Goal: Complete application form

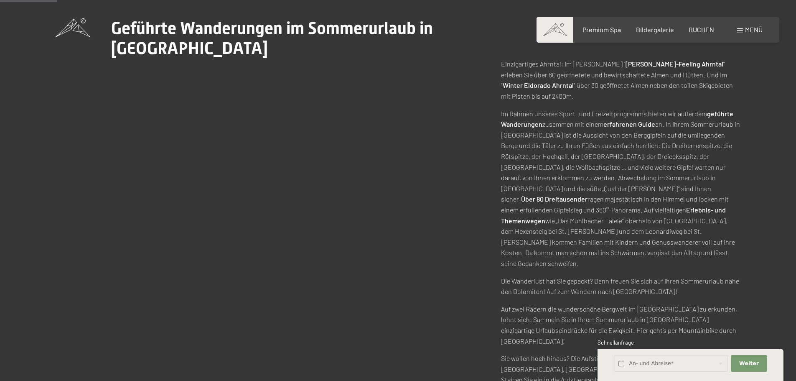
scroll to position [376, 0]
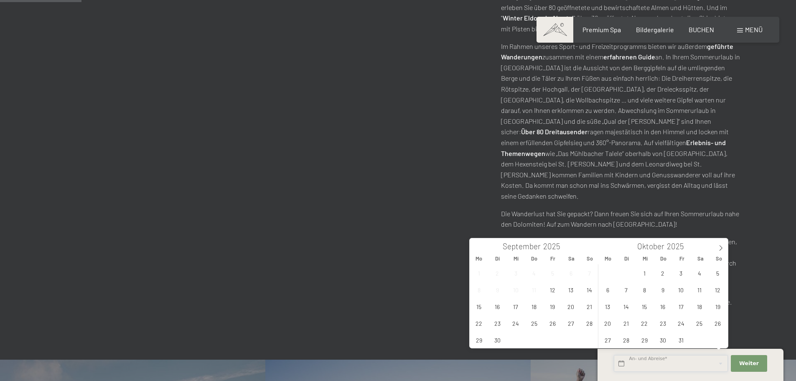
click at [628, 361] on input "text" at bounding box center [671, 363] width 114 height 17
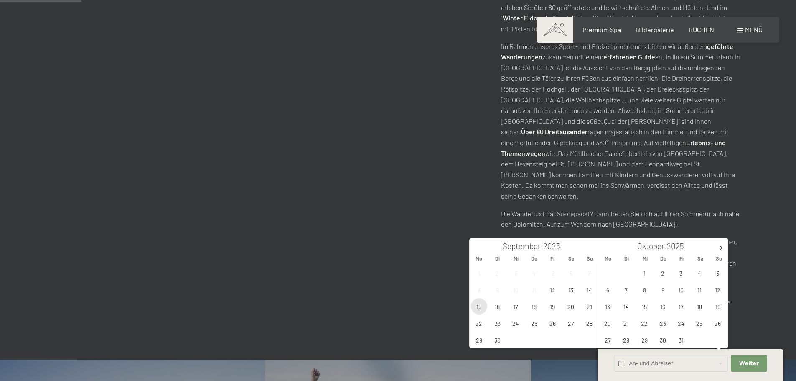
click at [479, 306] on span "15" at bounding box center [479, 306] width 16 height 16
click at [499, 322] on span "23" at bounding box center [497, 323] width 16 height 16
type input "[DATE] - [DATE]"
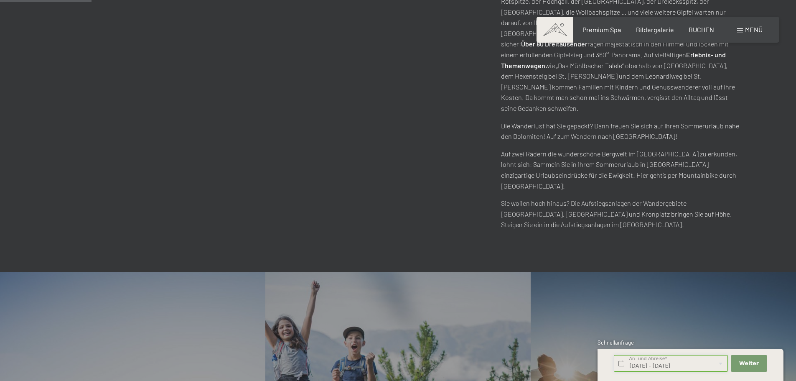
scroll to position [502, 0]
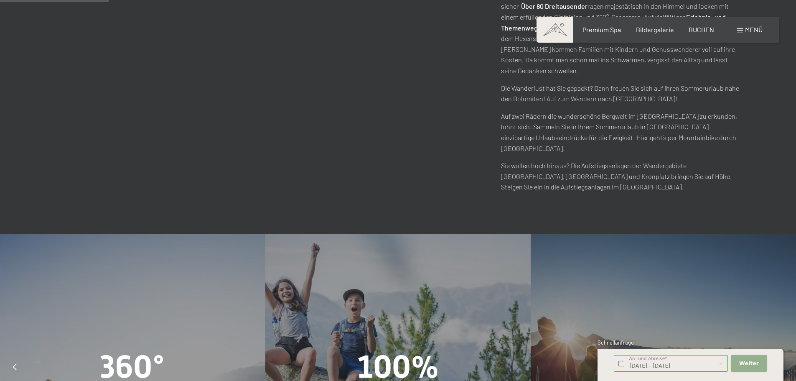
click at [756, 361] on span "Weiter" at bounding box center [749, 363] width 20 height 8
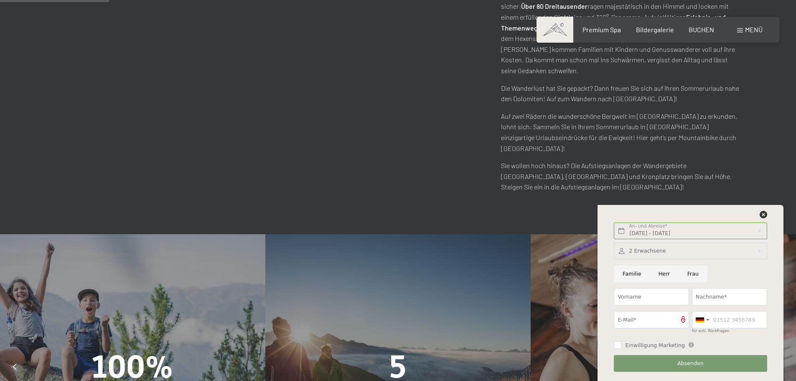
click at [690, 277] on input "Frau" at bounding box center [693, 273] width 29 height 17
radio input "true"
click at [660, 298] on input "Vorname" at bounding box center [651, 296] width 75 height 17
type input "[PERSON_NAME]"
type input "Rieß"
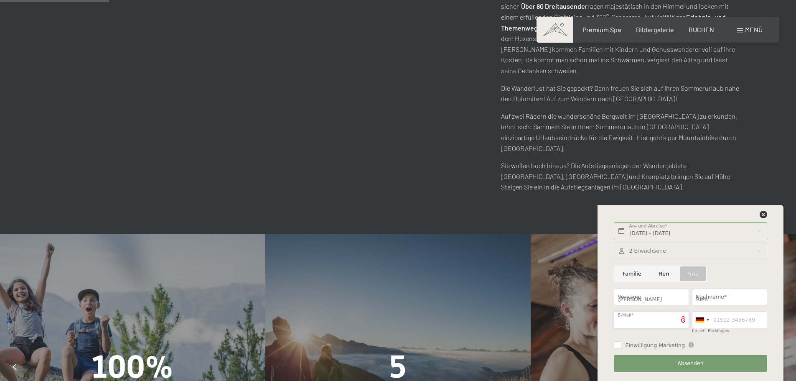
type input "[EMAIL_ADDRESS][DOMAIN_NAME]"
type input "015165438934"
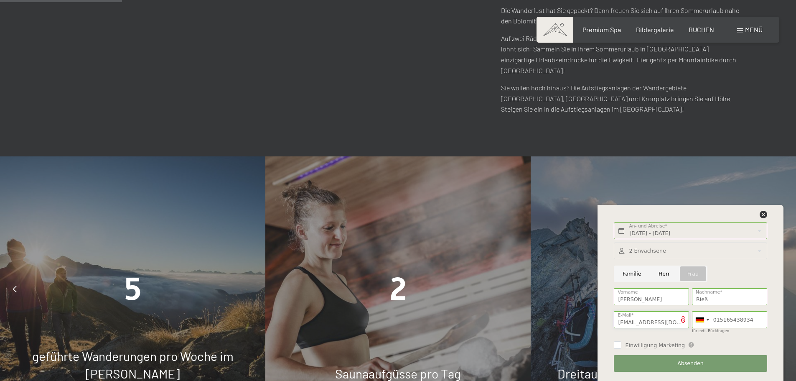
scroll to position [585, 0]
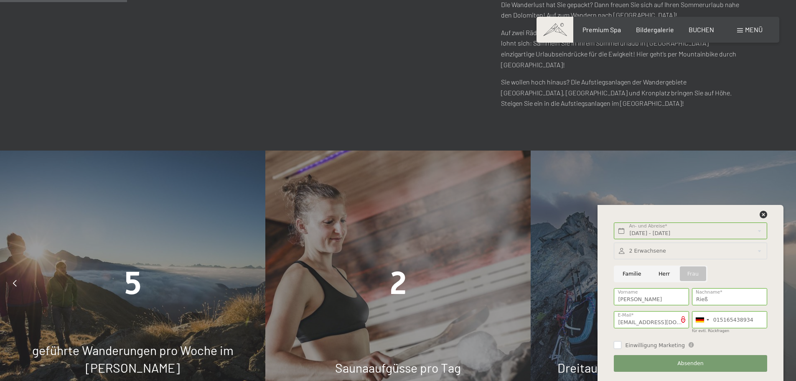
click at [621, 347] on input "Einwilligung Marketing" at bounding box center [618, 345] width 8 height 8
checkbox input "true"
click at [696, 367] on span "Absenden" at bounding box center [691, 363] width 26 height 8
